Goal: Navigation & Orientation: Find specific page/section

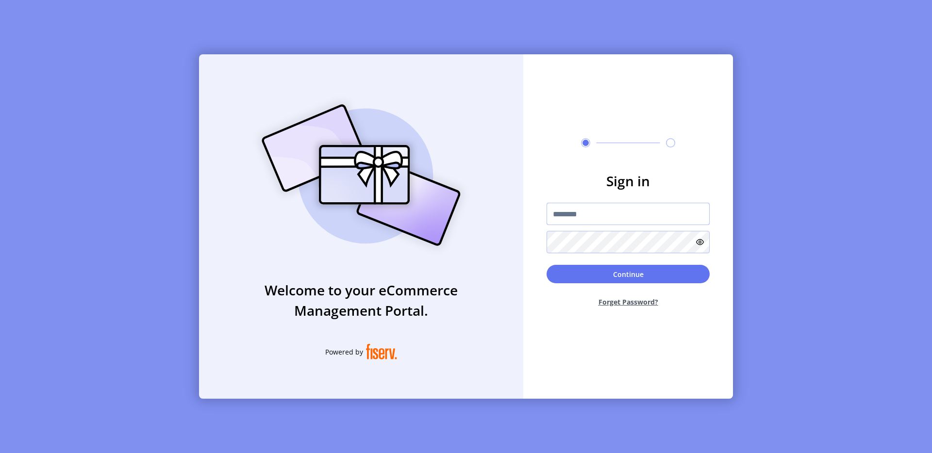
click at [578, 207] on input "text" at bounding box center [627, 214] width 163 height 22
type input "**********"
click at [625, 277] on button "Continue" at bounding box center [627, 274] width 163 height 18
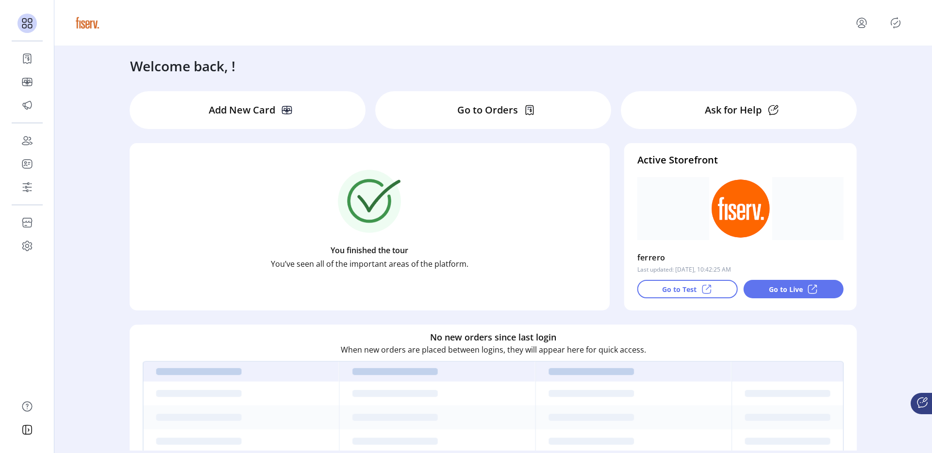
click at [899, 183] on div "Welcome back, ! Add New Card Go to Orders Ask for Help You finished the tour Yo…" at bounding box center [492, 248] width 877 height 405
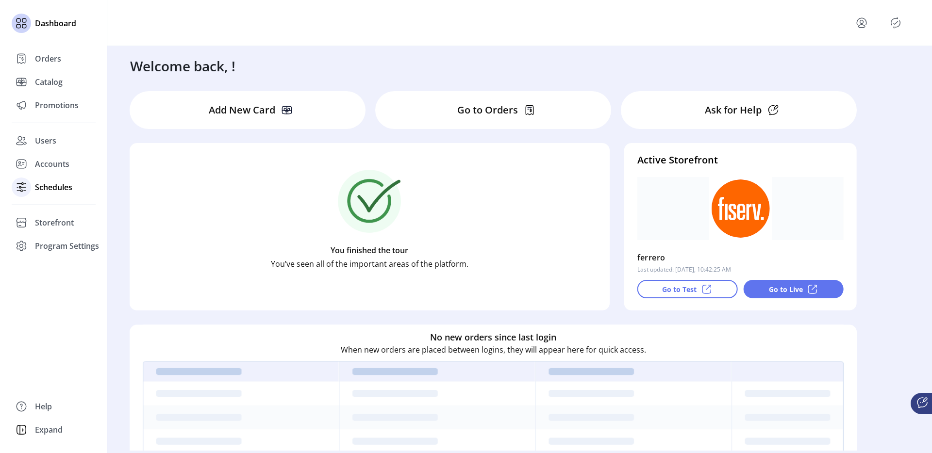
click at [42, 191] on span "Schedules" at bounding box center [53, 187] width 37 height 12
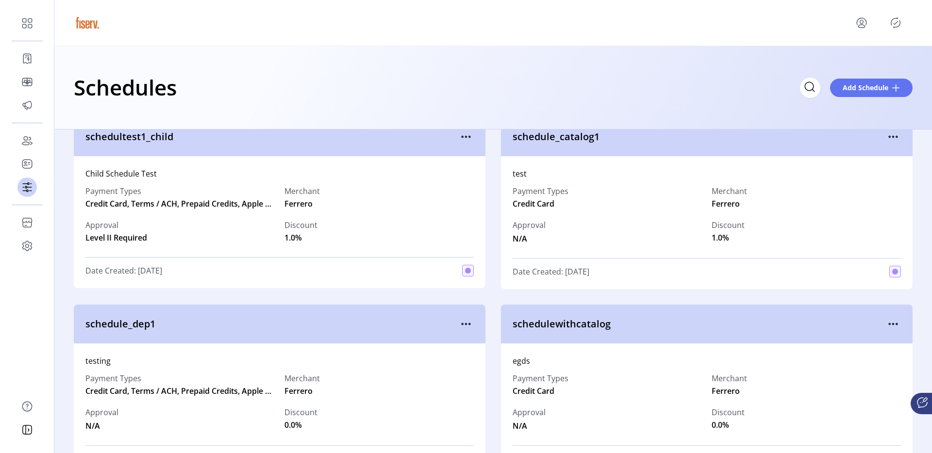
scroll to position [397, 0]
click at [891, 320] on icon "menu" at bounding box center [893, 324] width 16 height 16
click at [834, 348] on link "View Details" at bounding box center [847, 343] width 92 height 16
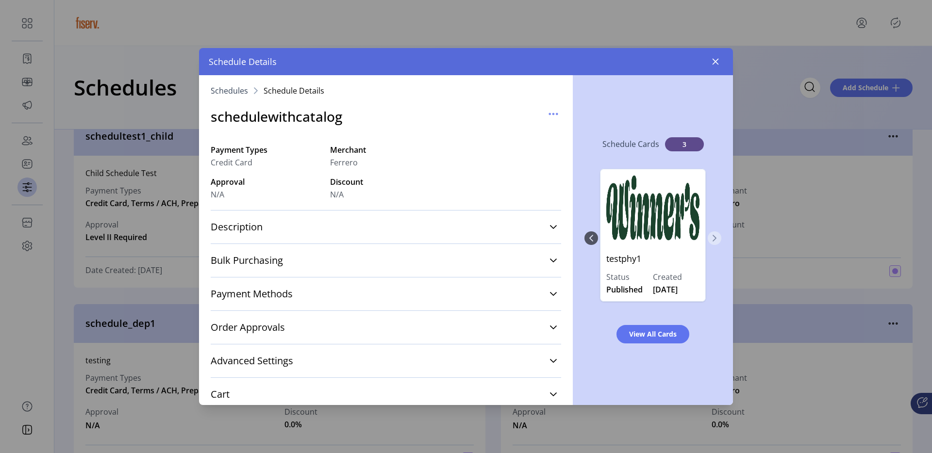
click at [715, 237] on icon "Next Page" at bounding box center [714, 238] width 8 height 8
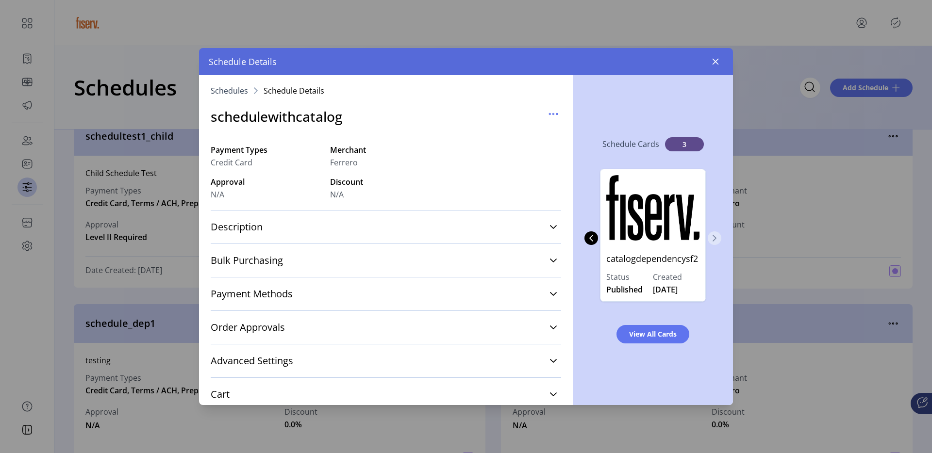
click at [715, 237] on icon "Next Page" at bounding box center [714, 238] width 8 height 8
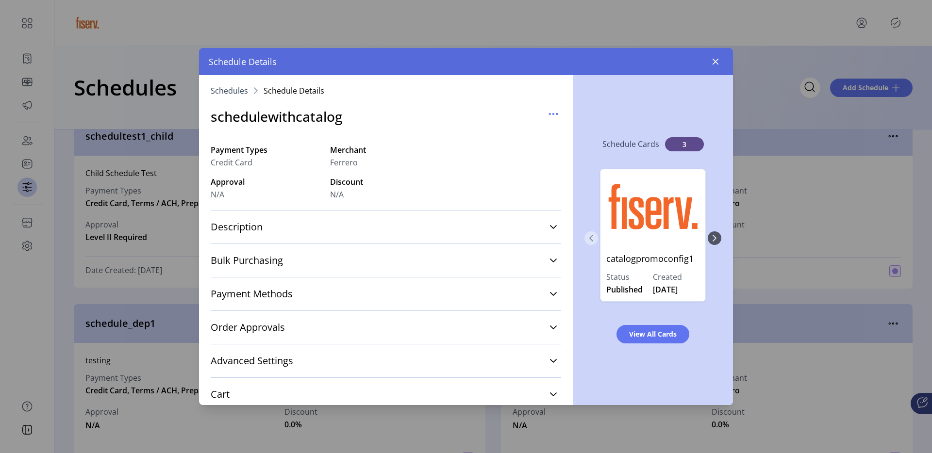
click at [593, 238] on icon "Previous Page" at bounding box center [591, 238] width 8 height 8
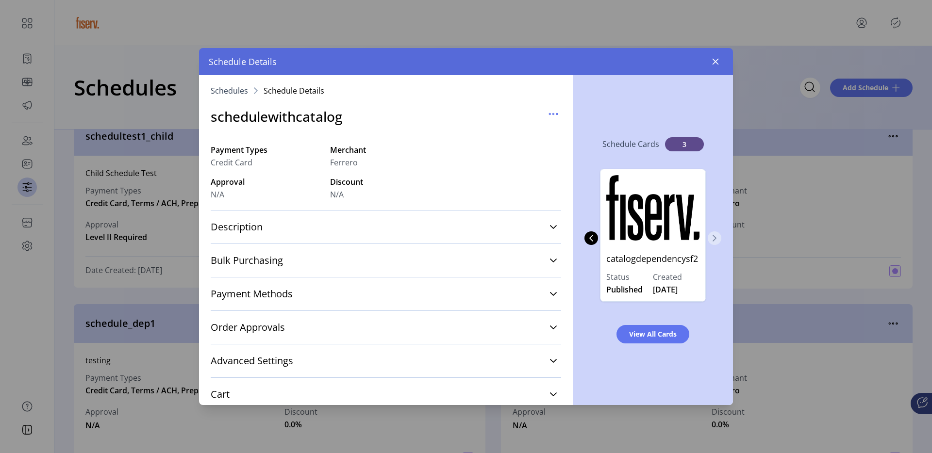
click at [712, 242] on button "Next Page" at bounding box center [714, 238] width 14 height 14
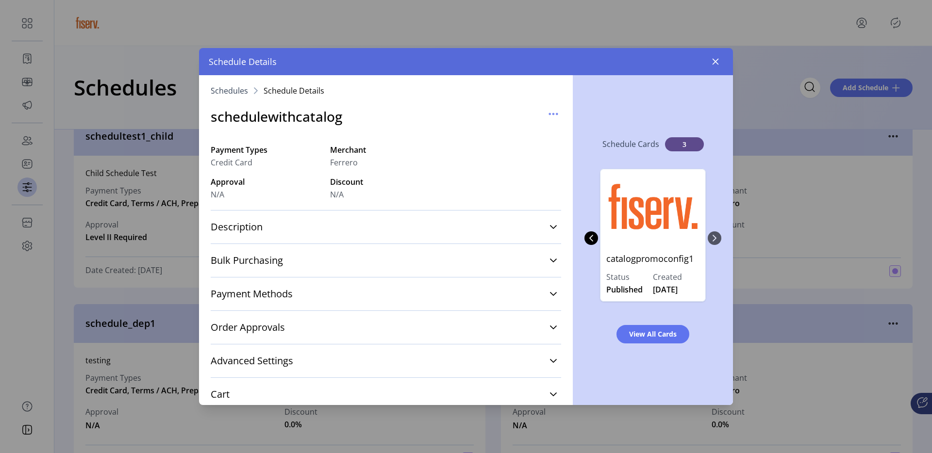
click at [712, 242] on div "testphy1 Status Published Created [DATE] catalogdependencysf2 Status Published …" at bounding box center [652, 238] width 137 height 158
click at [590, 236] on icon "Previous Page" at bounding box center [591, 238] width 8 height 8
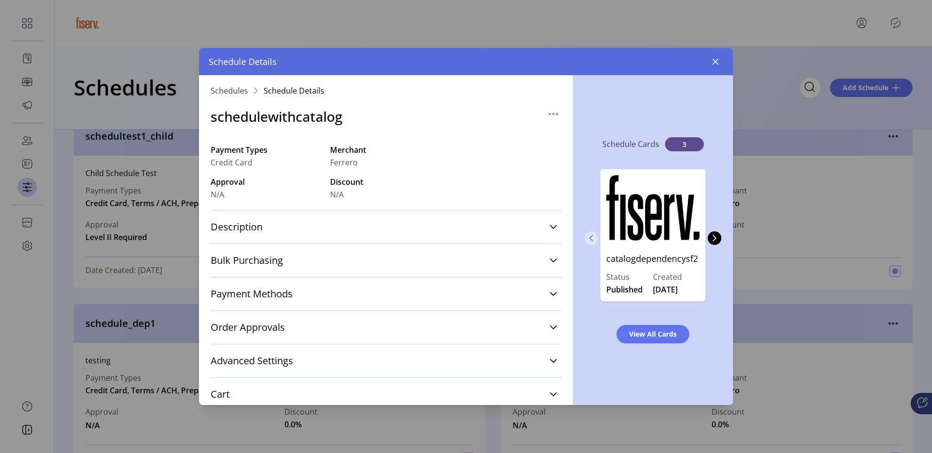
click at [590, 236] on icon "Previous Page" at bounding box center [591, 238] width 8 height 8
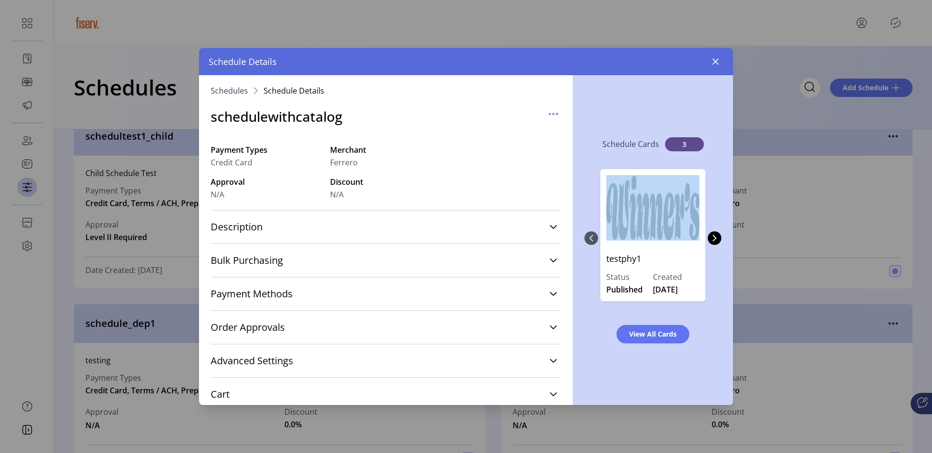
click at [590, 236] on div "testphy1 Status Published Created [DATE] catalogdependencysf2 Status Published …" at bounding box center [652, 238] width 137 height 158
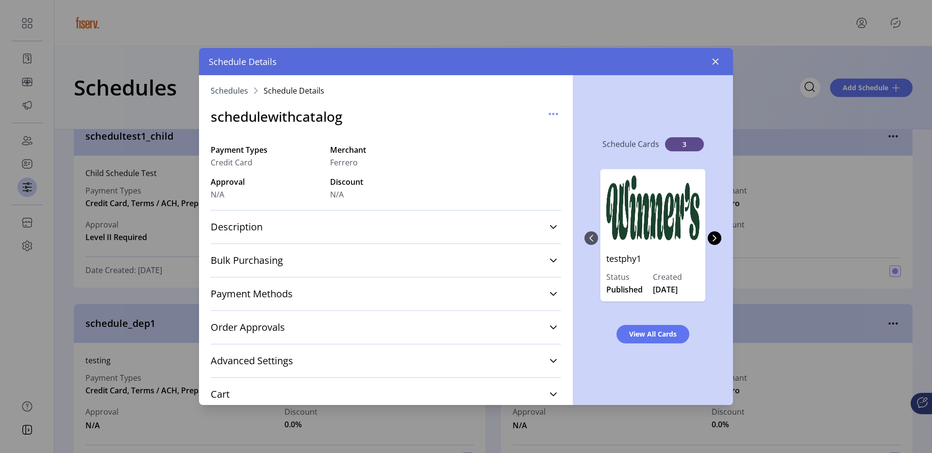
click at [623, 130] on div "Schedule Cards 3" at bounding box center [652, 145] width 137 height 30
click at [712, 62] on icon "button" at bounding box center [715, 62] width 8 height 8
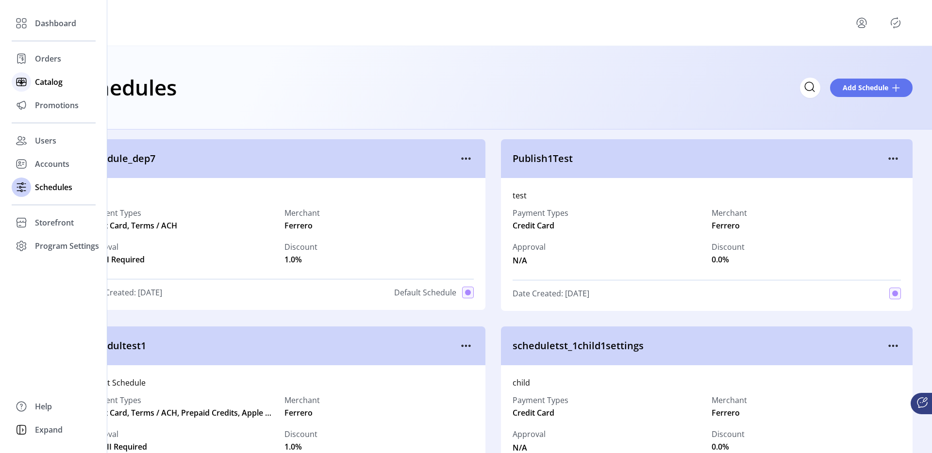
click at [29, 88] on icon at bounding box center [22, 82] width 16 height 16
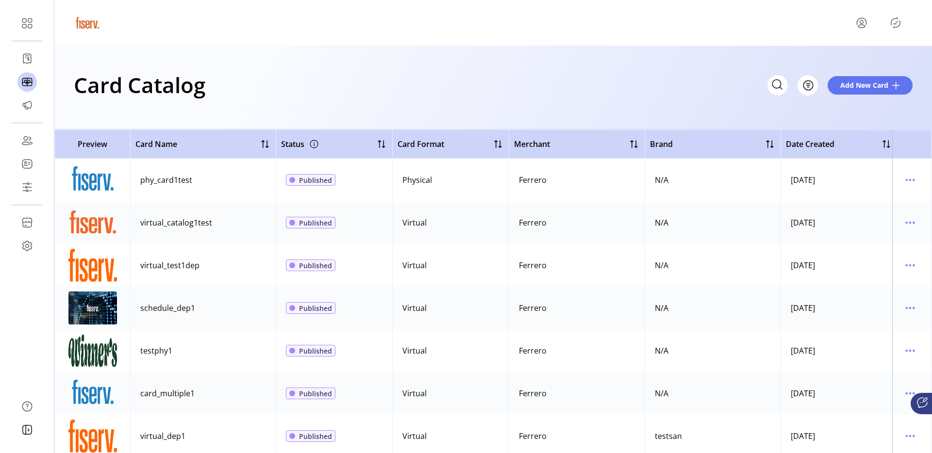
click at [295, 76] on div "Card Catalog Filter Add New Card" at bounding box center [493, 85] width 839 height 34
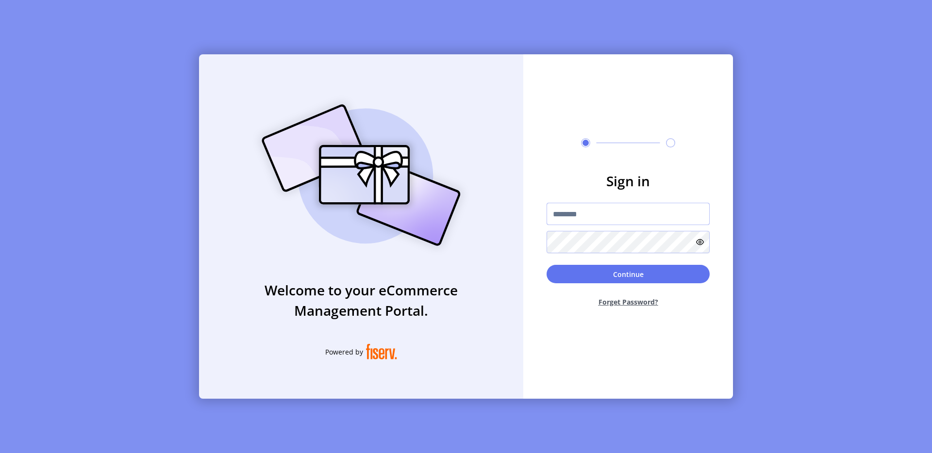
click at [579, 219] on input "text" at bounding box center [627, 214] width 163 height 22
type input "**********"
click at [681, 273] on button "Continue" at bounding box center [627, 274] width 163 height 18
